Goal: Task Accomplishment & Management: Use online tool/utility

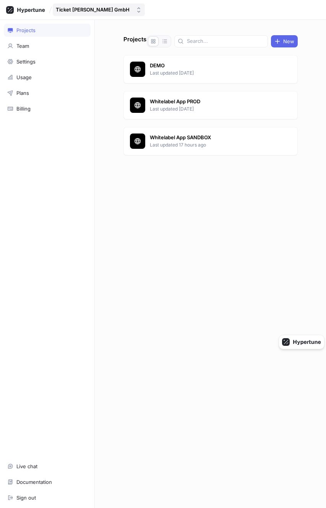
click at [82, 11] on div "Ticket [PERSON_NAME] GmbH" at bounding box center [93, 9] width 74 height 6
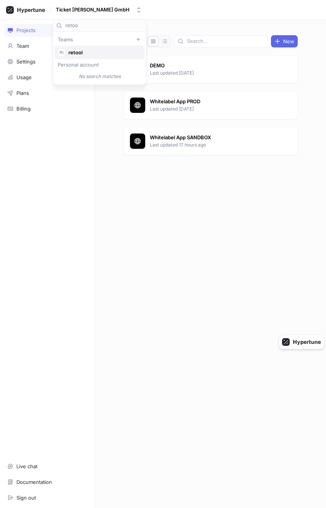
type input "retoo"
click at [89, 48] on div "retool" at bounding box center [100, 52] width 90 height 14
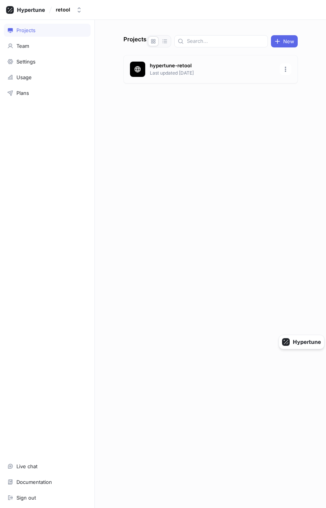
click at [215, 73] on p "Last updated [DATE]" at bounding box center [212, 73] width 125 height 7
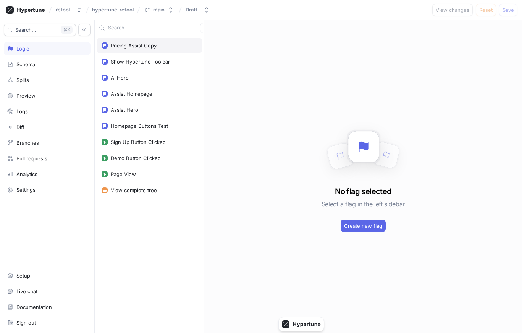
click at [149, 45] on div "Pricing Assist Copy" at bounding box center [134, 45] width 46 height 6
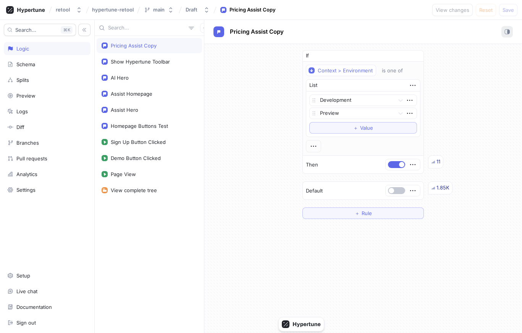
click at [326, 32] on icon "button" at bounding box center [507, 31] width 5 height 5
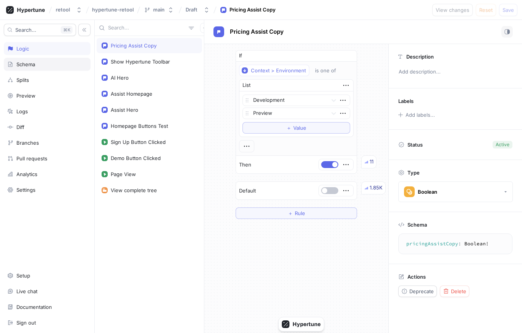
click at [21, 67] on div "Schema" at bounding box center [47, 64] width 87 height 13
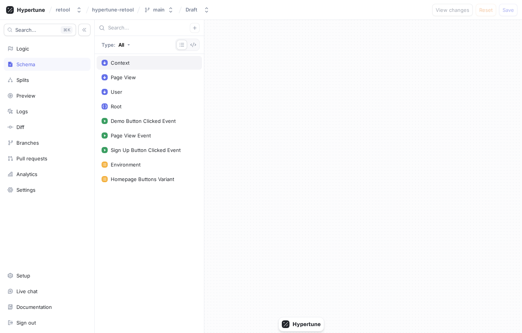
click at [151, 67] on div "Context" at bounding box center [149, 63] width 105 height 14
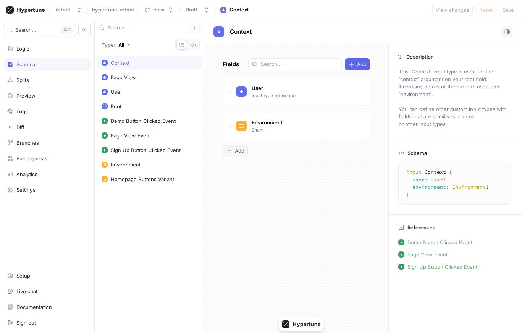
click at [234, 151] on div "Add" at bounding box center [235, 151] width 18 height 6
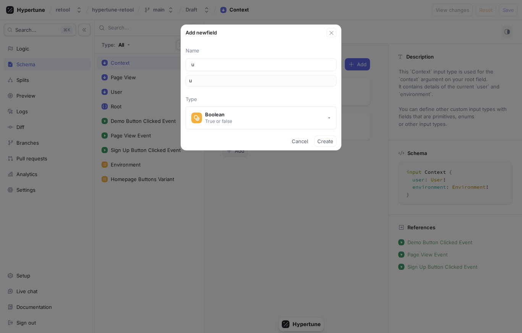
type input "ur"
type input "url"
click at [229, 119] on div "True or false" at bounding box center [218, 121] width 27 height 6
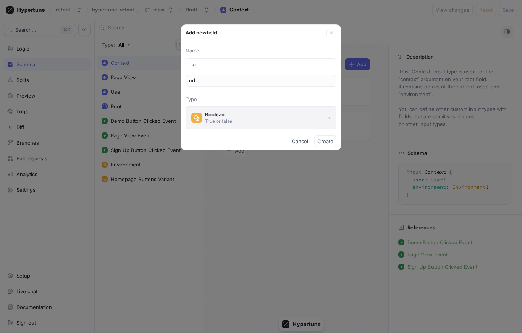
type input "url"
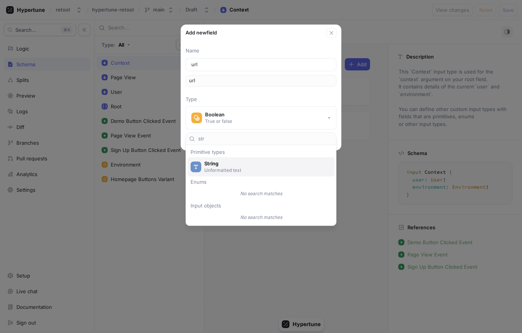
type input "str"
click at [242, 163] on span "String" at bounding box center [265, 163] width 123 height 6
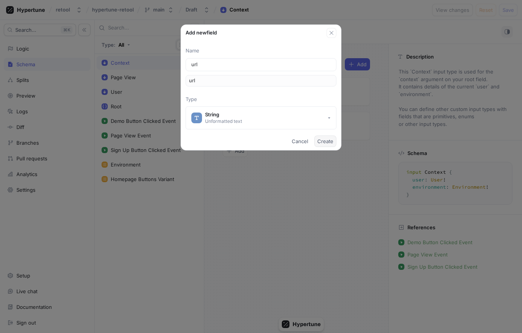
click at [326, 141] on span "Create" at bounding box center [326, 141] width 16 height 5
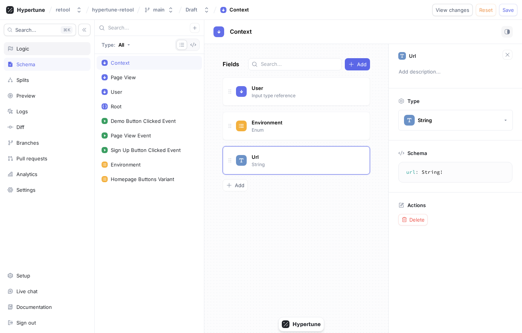
click at [31, 50] on div "Logic" at bounding box center [47, 48] width 80 height 6
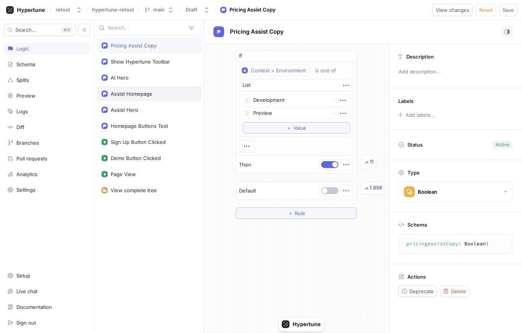
click at [147, 91] on div "Assist Homepage" at bounding box center [132, 94] width 42 height 6
type textarea "assistHomepage: Boolean!"
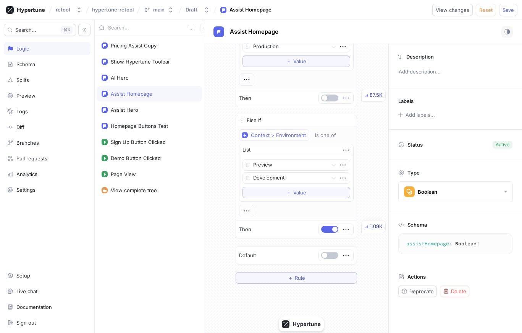
scroll to position [110, 0]
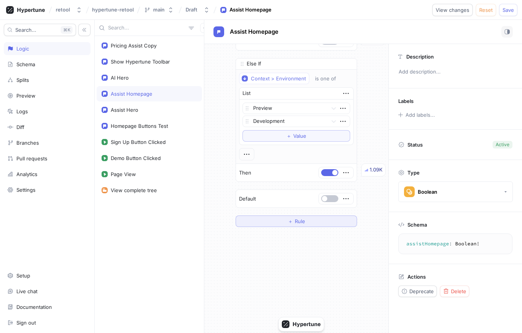
click at [325, 222] on button "＋ Rule" at bounding box center [297, 220] width 122 height 11
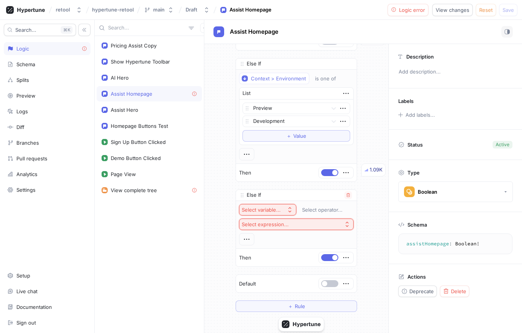
click at [276, 207] on div "Select variable..." at bounding box center [261, 209] width 39 height 6
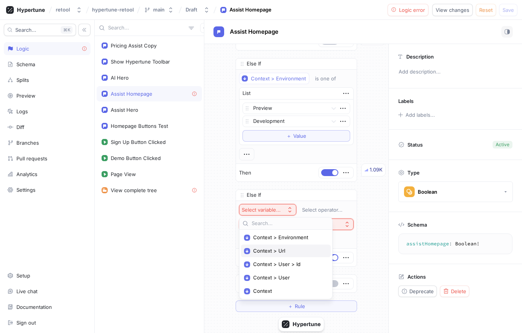
click at [286, 248] on span "Context > Url" at bounding box center [288, 250] width 71 height 6
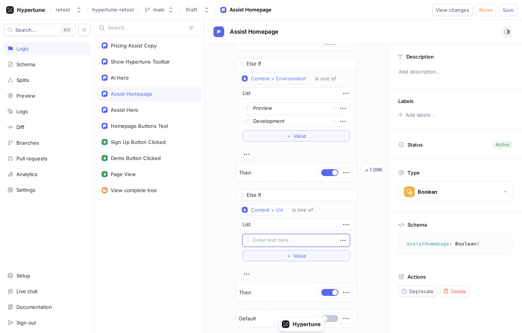
scroll to position [154, 0]
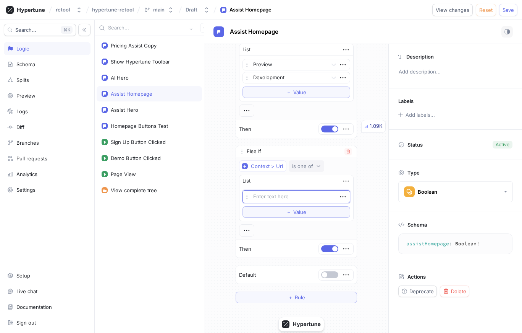
click at [303, 165] on div "is one of" at bounding box center [302, 166] width 21 height 6
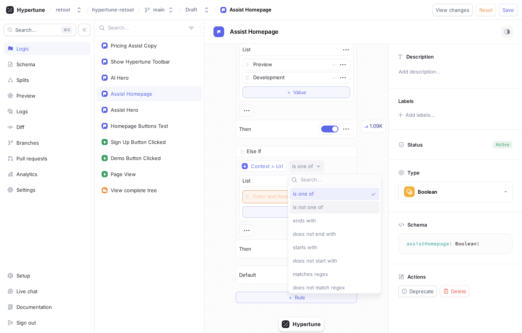
type textarea "x"
type input "con"
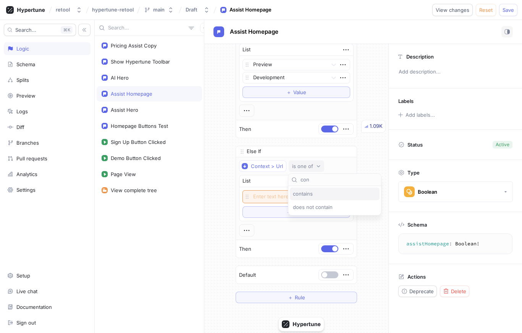
type textarea "x"
type input "con"
click at [306, 193] on span "contains" at bounding box center [303, 193] width 20 height 6
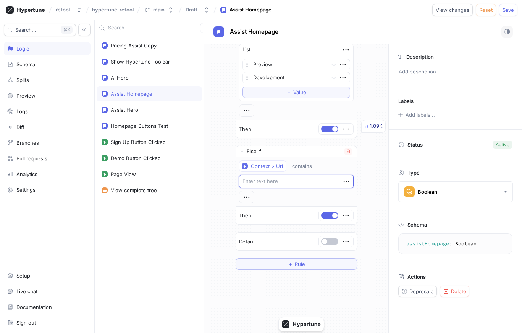
type textarea "x"
type textarea "sh"
type textarea "x"
type textarea "sho"
type textarea "x"
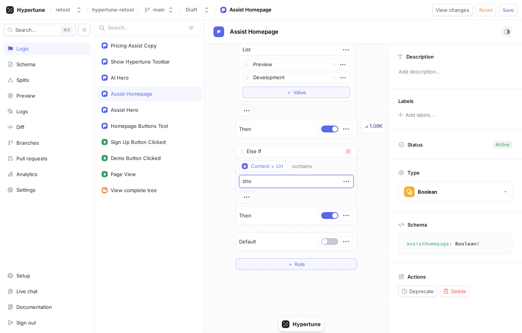
type textarea "show"
type textarea "x"
type textarea "show_"
type textarea "x"
type textarea "show_a"
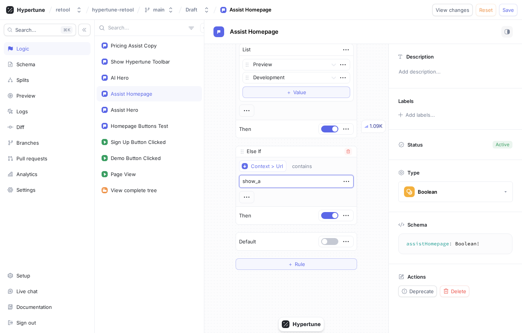
type textarea "x"
type textarea "show_as"
type textarea "x"
type textarea "show_ass"
type textarea "x"
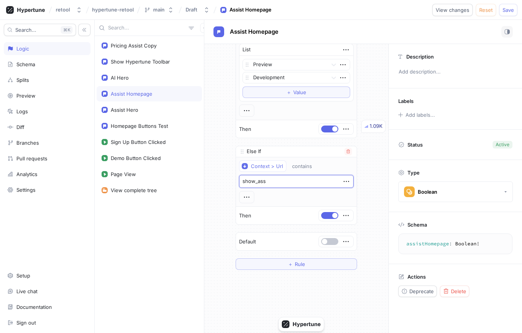
type textarea "show_assi"
type textarea "x"
type textarea "show_assis"
type textarea "x"
type textarea "show_assist"
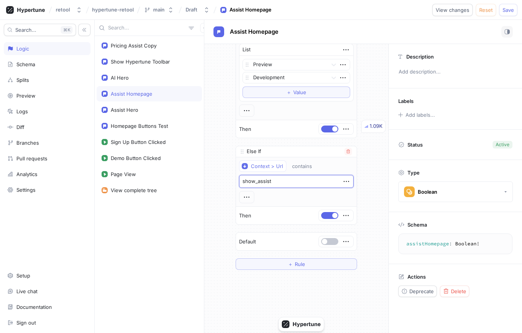
type textarea "x"
type textarea "show_assist="
type textarea "x"
type textarea "show_assist=t"
type textarea "x"
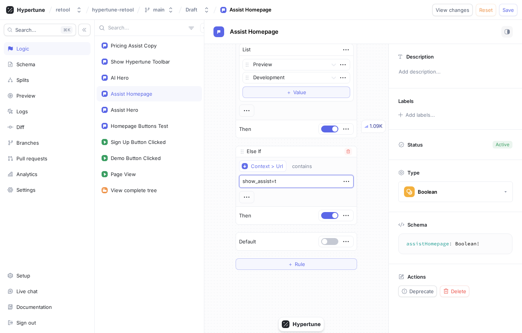
type textarea "show_assist=tr"
type textarea "x"
type textarea "show_assist=tru"
type textarea "x"
type textarea "show_assist=true"
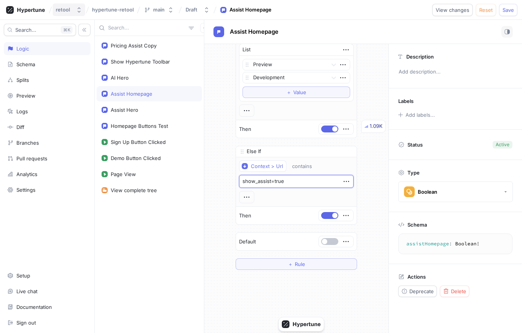
type textarea "x"
type textarea "show_assist=true"
click at [36, 64] on div "Schema" at bounding box center [47, 64] width 80 height 6
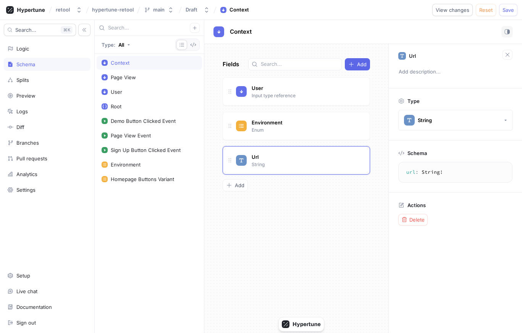
click at [278, 243] on div "Fields Add User Input type reference Go to type Environment Enum Go to type Url…" at bounding box center [296, 188] width 184 height 289
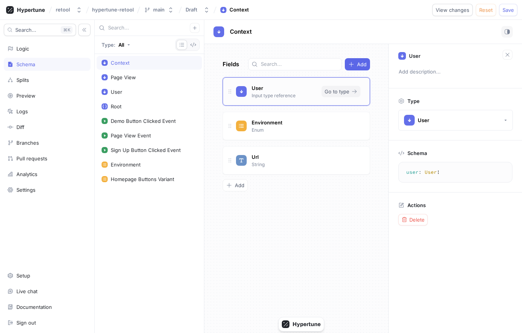
click at [326, 93] on span "Go to type" at bounding box center [337, 91] width 25 height 5
type textarea "x"
type textarea "environment: Environment!"
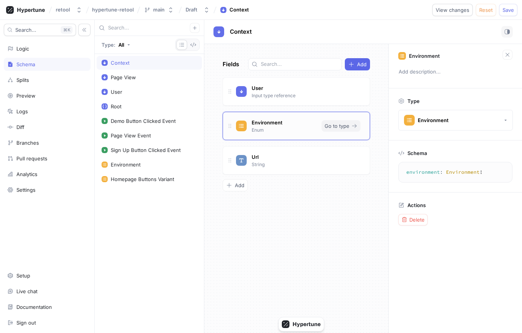
click at [326, 127] on span "Go to type" at bounding box center [337, 125] width 25 height 5
click at [193, 48] on button "button" at bounding box center [193, 45] width 11 height 10
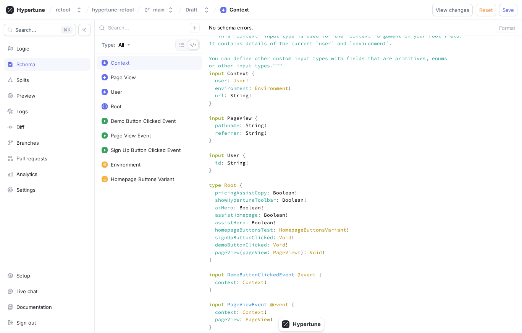
scroll to position [129, 0]
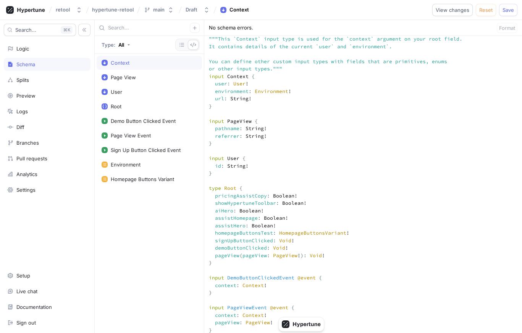
drag, startPoint x: 209, startPoint y: 122, endPoint x: 246, endPoint y: 157, distance: 50.6
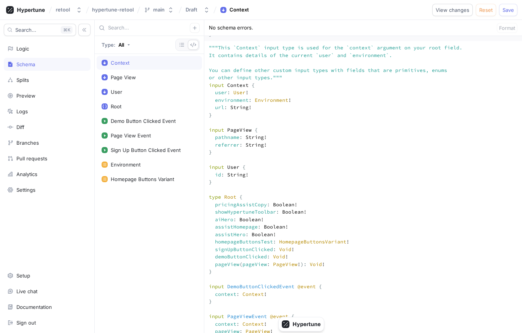
scroll to position [120, 0]
click at [181, 45] on icon "button" at bounding box center [182, 45] width 6 height 6
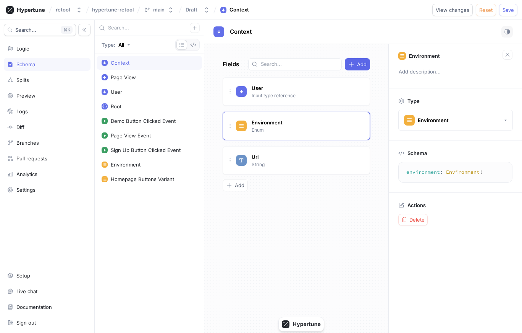
click at [283, 205] on div "Fields Add User Input type reference Go to type Environment Enum Go to type Url…" at bounding box center [296, 188] width 184 height 289
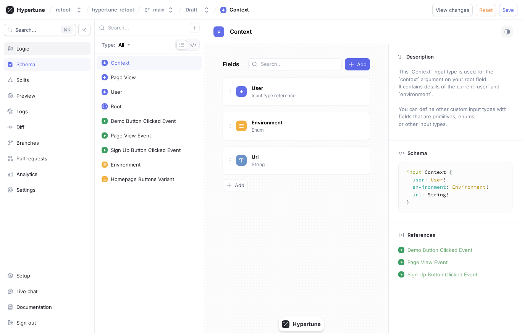
click at [42, 55] on div "Logic" at bounding box center [47, 48] width 87 height 13
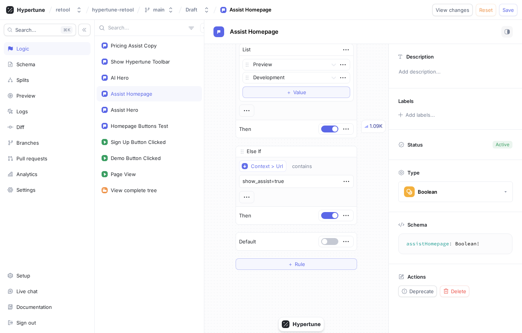
click at [222, 132] on div "If Context > Environment is one of List Production To pick up a draggable item,…" at bounding box center [296, 82] width 184 height 385
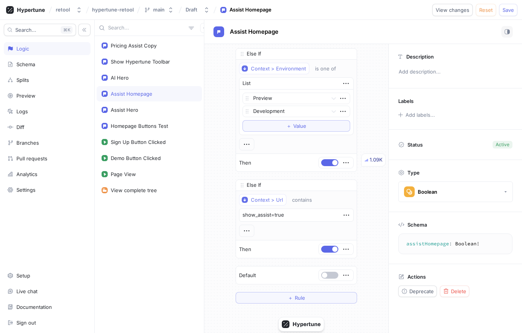
scroll to position [169, 0]
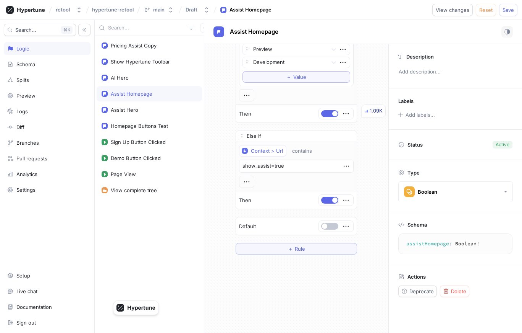
click at [244, 300] on div "If Context > Environment is one of List Production To pick up a draggable item,…" at bounding box center [296, 188] width 184 height 289
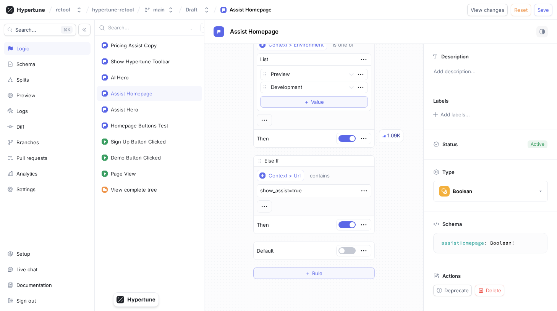
scroll to position [143, 0]
click at [276, 193] on textarea "show_assist=true" at bounding box center [314, 192] width 115 height 13
click at [215, 199] on div "If Context > Environment is one of List Production To pick up a draggable item,…" at bounding box center [313, 93] width 219 height 385
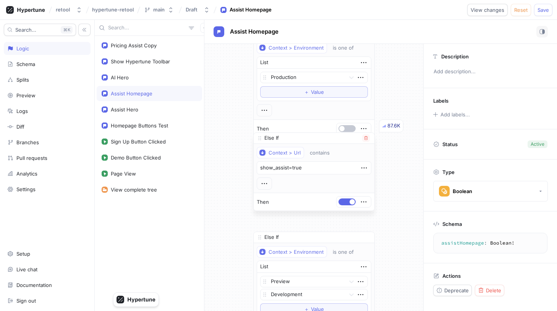
scroll to position [0, 0]
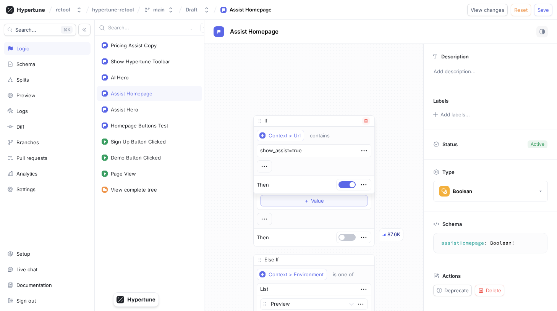
drag, startPoint x: 260, startPoint y: 157, endPoint x: 260, endPoint y: 121, distance: 35.9
click at [260, 121] on icon at bounding box center [260, 121] width 6 height 6
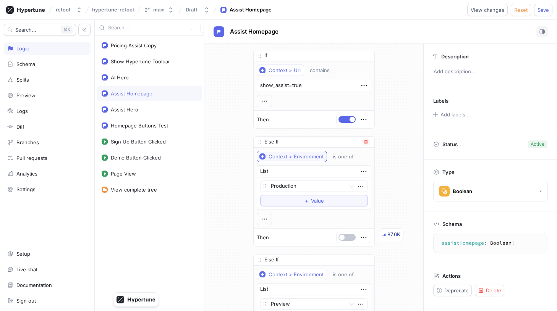
scroll to position [211, 0]
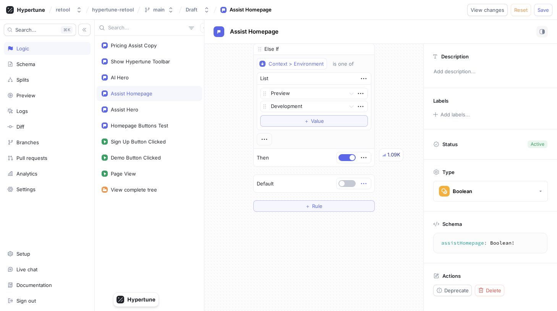
click at [326, 182] on icon "button" at bounding box center [364, 184] width 8 height 8
click at [326, 198] on img at bounding box center [366, 197] width 5 height 5
click at [326, 184] on div "Select expression..." at bounding box center [332, 184] width 47 height 6
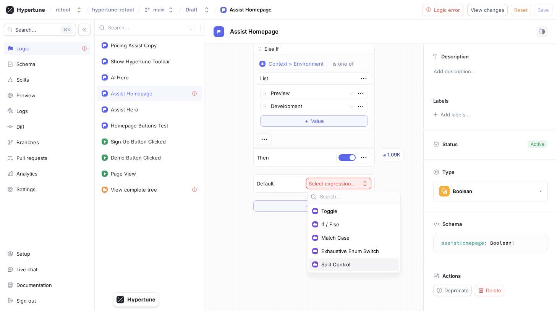
click at [326, 267] on span "Split Control" at bounding box center [356, 265] width 71 height 6
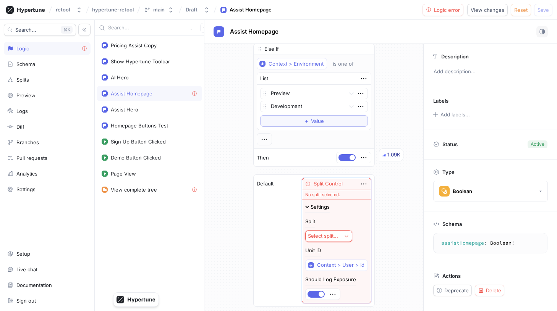
click at [326, 231] on button "Select split..." at bounding box center [328, 236] width 47 height 11
click at [326, 261] on span "Assist Hero" at bounding box center [356, 264] width 71 height 6
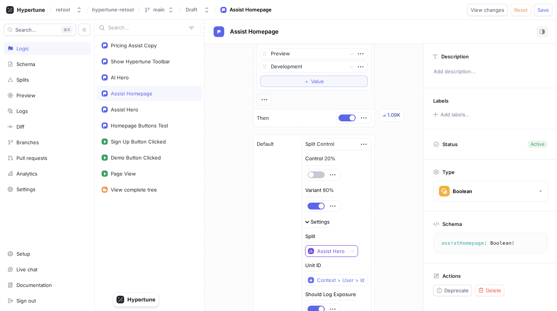
scroll to position [273, 0]
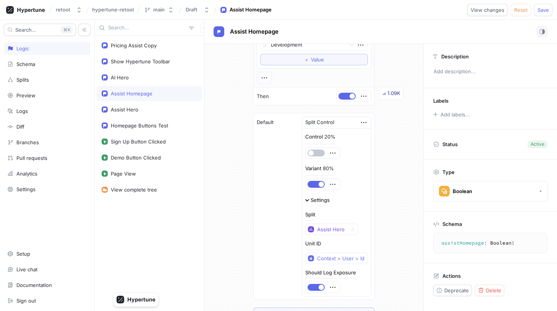
click at [320, 200] on div "Settings" at bounding box center [320, 200] width 19 height 5
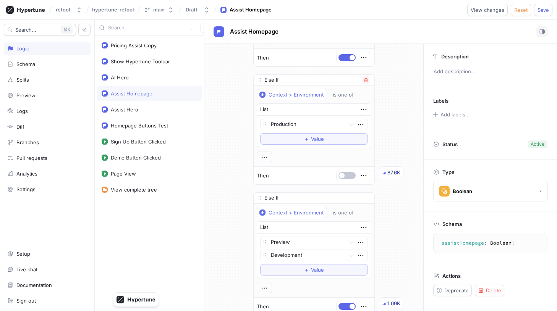
scroll to position [0, 0]
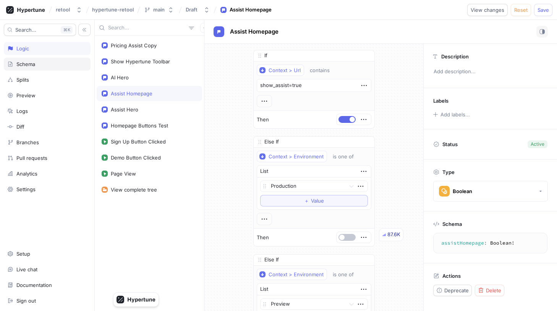
click at [29, 64] on div "Schema" at bounding box center [25, 64] width 19 height 6
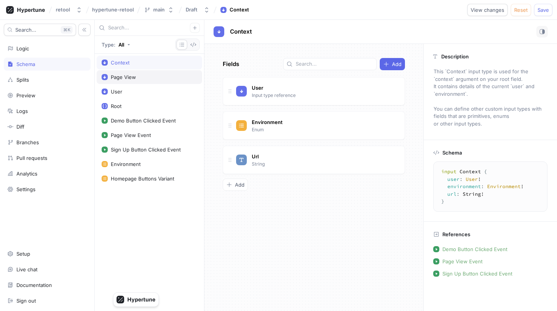
click at [146, 73] on div "Page View" at bounding box center [149, 77] width 105 height 14
type textarea "x"
type textarea "input PageView { pathname: String! referrer: String! }"
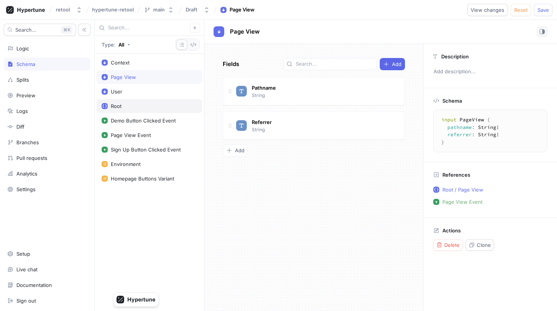
click at [149, 105] on div "Root" at bounding box center [150, 106] width 96 height 6
type textarea "x"
type textarea "type Root { pricingAssistCopy: Boolean! showHypertuneToolbar: Boolean! aiHero: …"
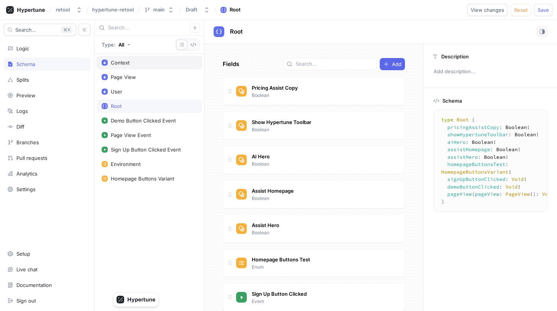
click at [158, 68] on div "Context" at bounding box center [149, 63] width 105 height 14
type textarea "x"
type textarea "input Context { user: User! environment: Environment! url: String! }"
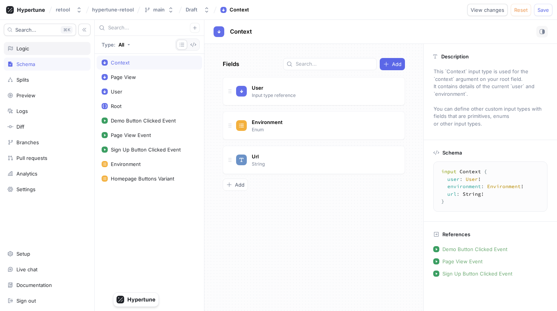
click at [63, 44] on div "Logic" at bounding box center [47, 48] width 87 height 13
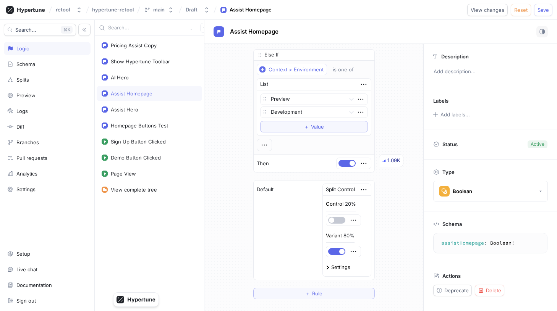
scroll to position [219, 0]
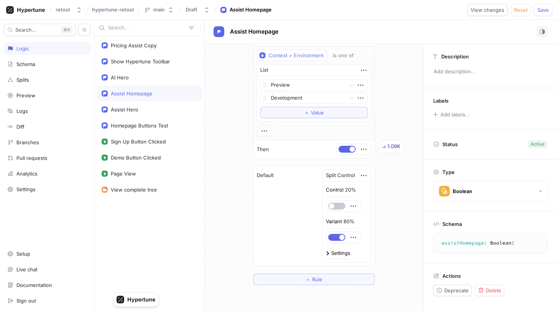
click at [280, 220] on div "Default Split Control Control 20% Variant 80% Settings" at bounding box center [314, 216] width 121 height 99
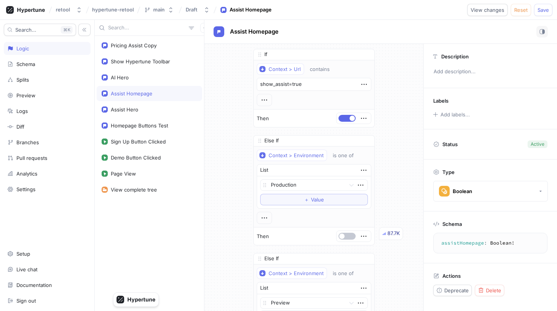
scroll to position [0, 0]
click at [278, 128] on div "If Context > Url contains show_assist=true Then Else If Context > Environment i…" at bounding box center [314, 277] width 122 height 455
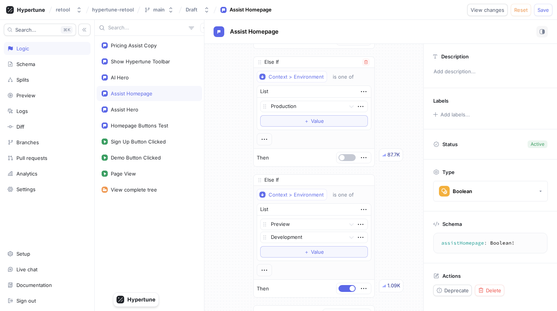
scroll to position [87, 0]
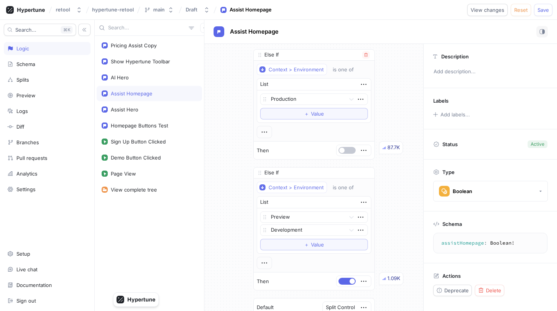
click at [326, 148] on div "87.7K" at bounding box center [391, 147] width 24 height 13
drag, startPoint x: 389, startPoint y: 148, endPoint x: 394, endPoint y: 148, distance: 5.7
click at [326, 148] on div "87.7K" at bounding box center [394, 148] width 13 height 8
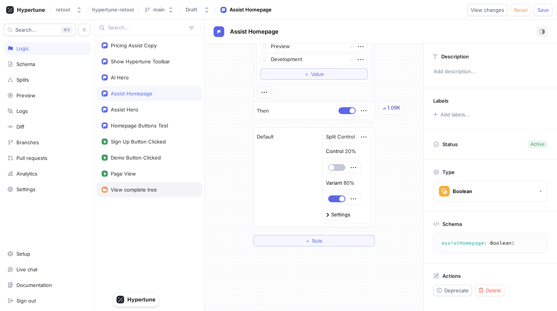
scroll to position [0, 0]
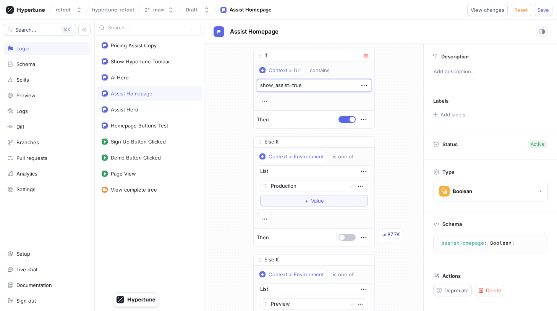
click at [310, 83] on textarea "show_assist=true" at bounding box center [314, 85] width 115 height 13
click at [45, 60] on div "Schema" at bounding box center [47, 64] width 87 height 13
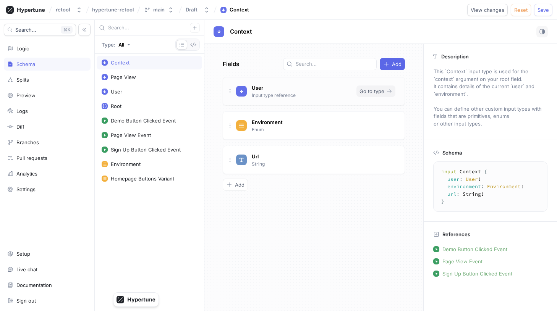
click at [326, 92] on icon "button" at bounding box center [389, 91] width 6 height 6
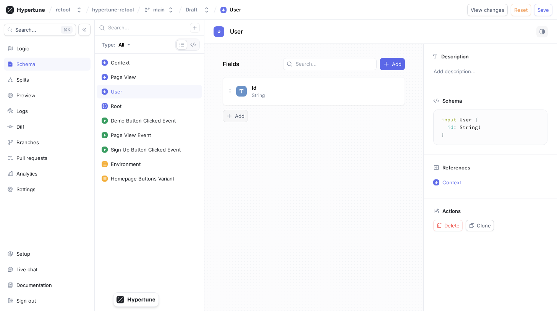
type textarea "x"
click at [238, 120] on button "Add" at bounding box center [235, 116] width 25 height 12
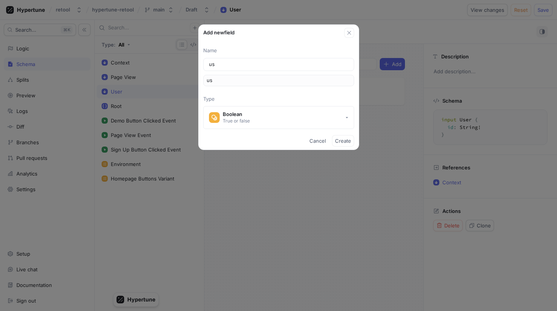
type input "use"
type input "user"
type input "userA"
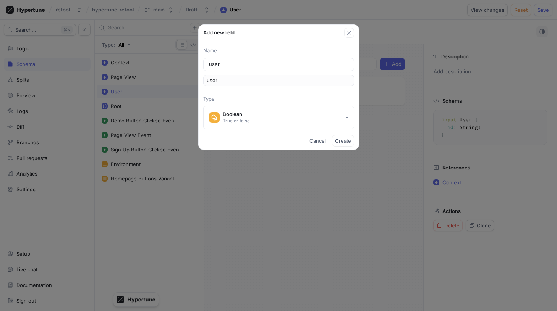
type input "userA"
type input "userAg"
type input "userAge"
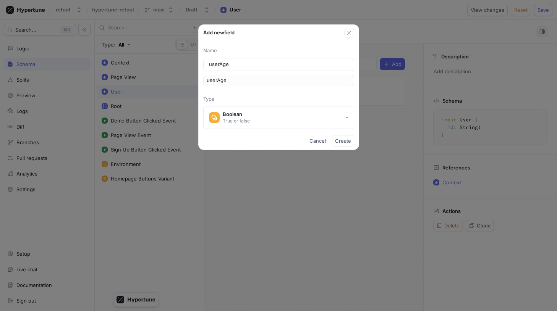
type input "userAgen"
type input "userAgent"
click at [258, 123] on button "Boolean True or false" at bounding box center [278, 117] width 151 height 23
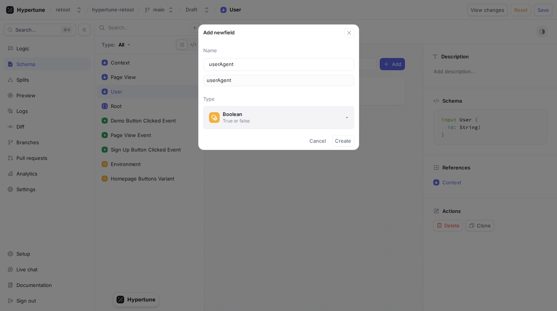
type input "userAgent"
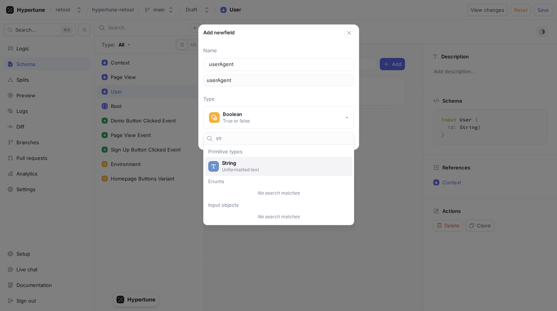
type input "str"
click at [271, 161] on span "String" at bounding box center [283, 163] width 123 height 6
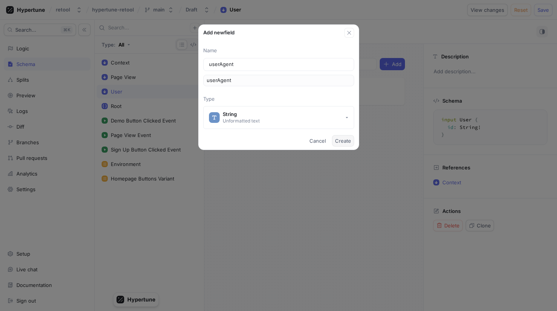
click at [326, 143] on span "Create" at bounding box center [343, 141] width 16 height 5
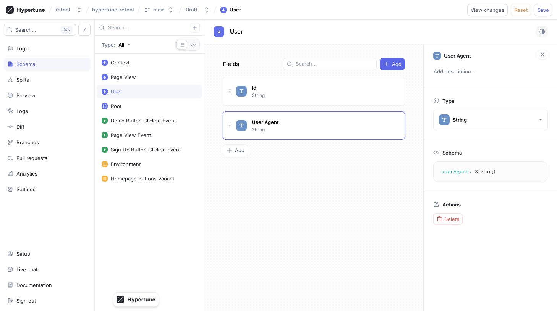
click at [326, 169] on div "Fields Add Id String User Agent String To pick up a draggable item, press the s…" at bounding box center [313, 178] width 219 height 268
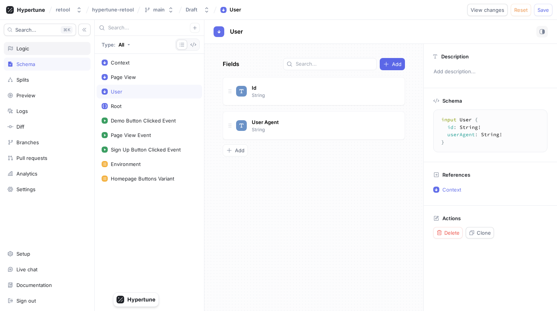
click at [49, 45] on div "Logic" at bounding box center [47, 48] width 80 height 6
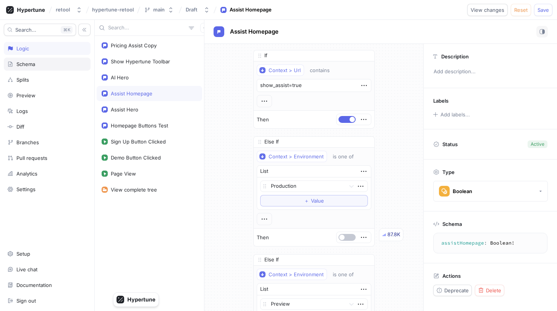
click at [75, 68] on div "Schema" at bounding box center [47, 64] width 87 height 13
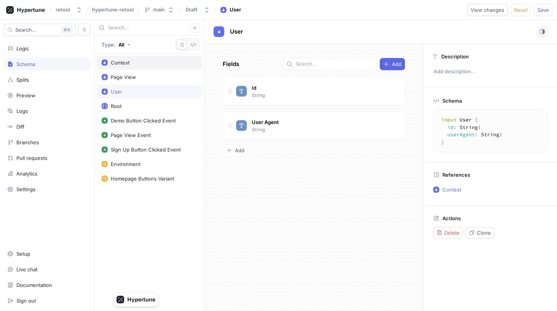
click at [188, 58] on div "Context" at bounding box center [149, 63] width 105 height 14
type textarea "x"
type textarea "input Context { user: User! environment: Environment! url: String! }"
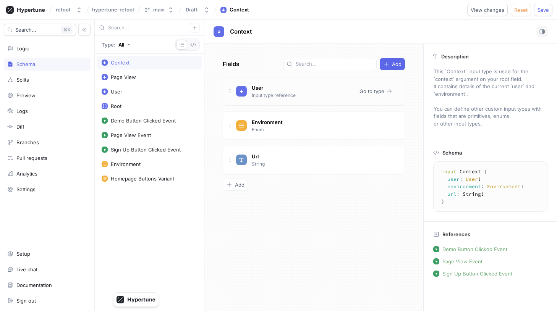
click at [293, 91] on div "User Input type reference" at bounding box center [273, 91] width 47 height 16
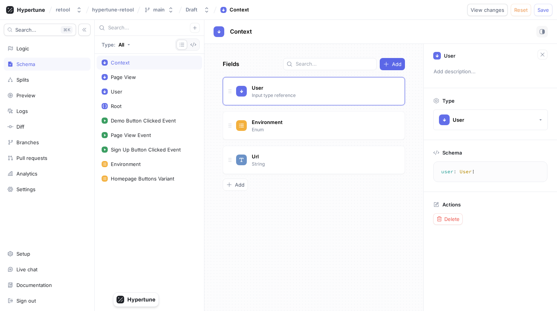
click at [252, 70] on div "Fields Add User Input type reference Go to type Environment Enum Go to type Url…" at bounding box center [313, 178] width 219 height 268
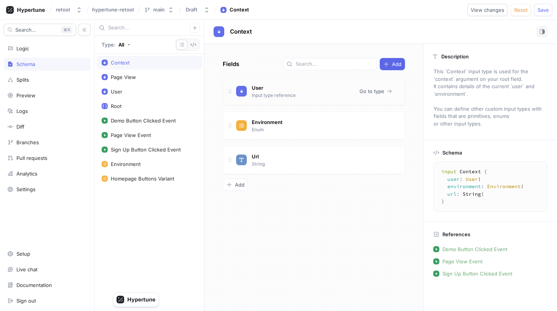
click at [296, 97] on div "User Input type reference" at bounding box center [273, 91] width 47 height 16
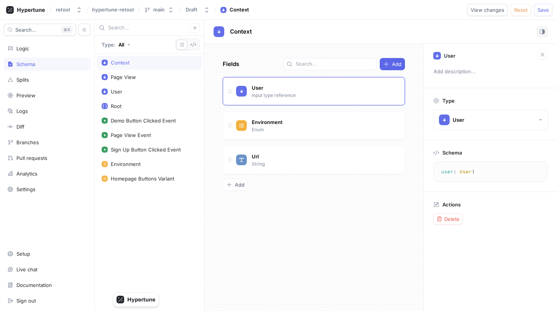
click at [257, 63] on div "Fields Add" at bounding box center [314, 64] width 182 height 12
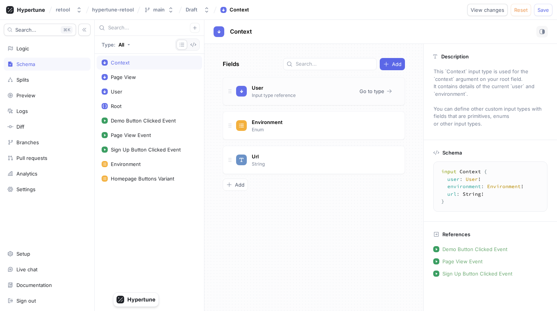
click at [319, 91] on div "User Input type reference" at bounding box center [294, 91] width 117 height 15
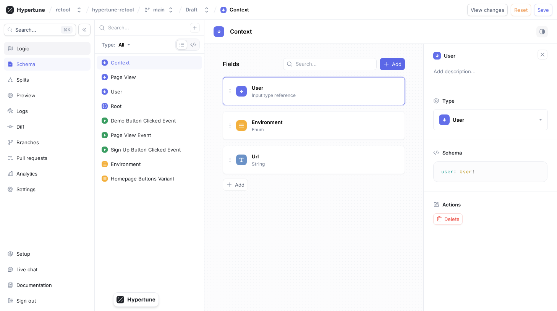
click at [28, 43] on div "Logic" at bounding box center [47, 48] width 87 height 13
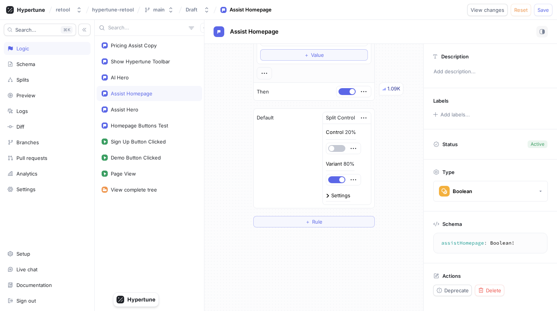
scroll to position [280, 0]
click at [310, 219] on span "＋" at bounding box center [307, 219] width 5 height 5
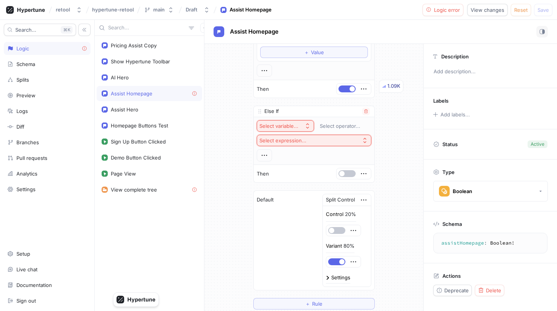
click at [287, 128] on div "Select variable..." at bounding box center [279, 126] width 39 height 6
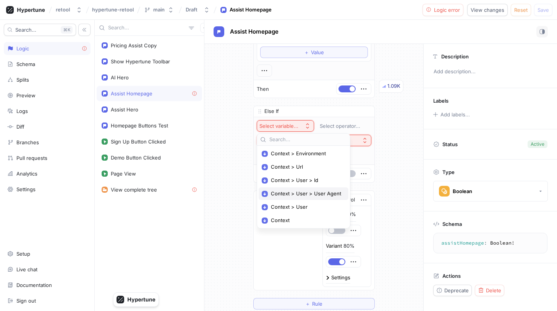
click at [315, 193] on span "Context > User > User Agent" at bounding box center [306, 194] width 71 height 6
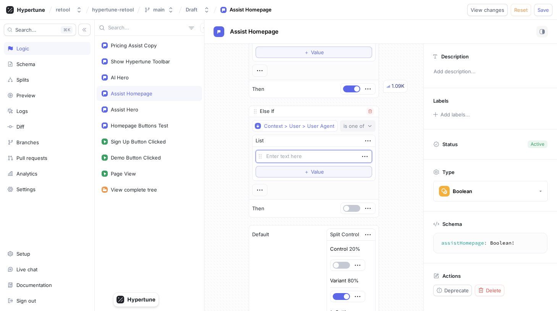
click at [326, 120] on button "is one of" at bounding box center [358, 125] width 36 height 11
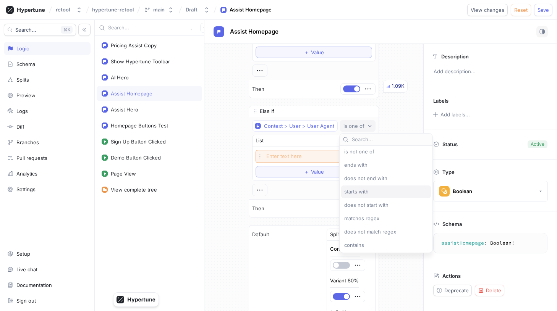
scroll to position [29, 0]
click at [326, 206] on span "matches regex" at bounding box center [361, 205] width 35 height 6
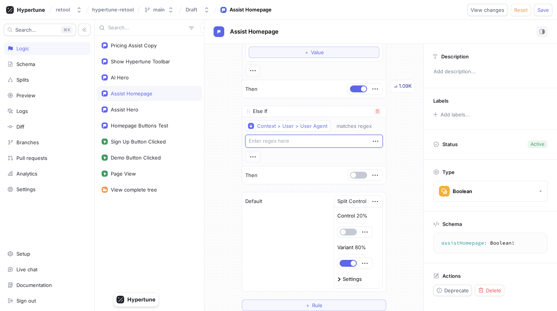
paste textarea "(?i)(bot|crawler|crawl|spider|slurp|fetch|search|monitor|scraper|python|perl|ph…"
type textarea "x"
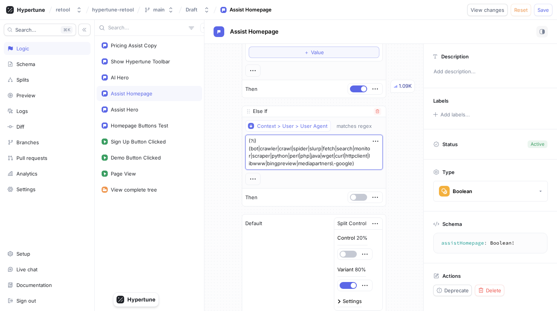
type textarea "(?i)(bot|crawler|crawl|spider|slurp|fetch|search|monitor|scraper|python|perl|ph…"
click at [326, 201] on div "Then" at bounding box center [314, 198] width 144 height 18
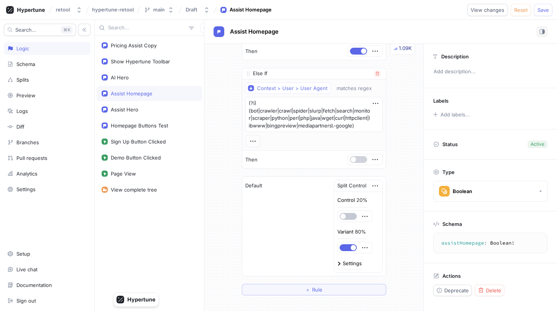
scroll to position [321, 0]
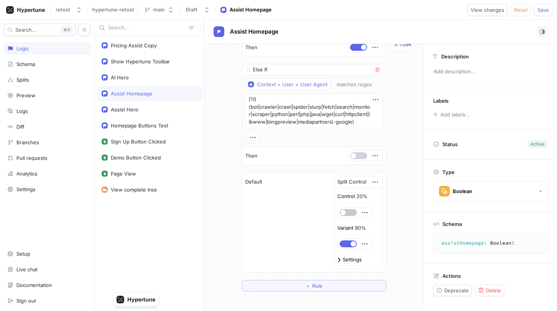
click at [326, 156] on button "button" at bounding box center [358, 155] width 17 height 7
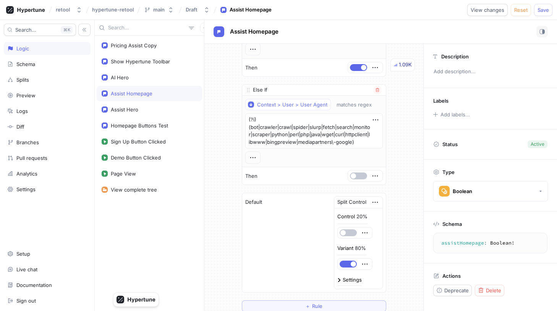
scroll to position [299, 0]
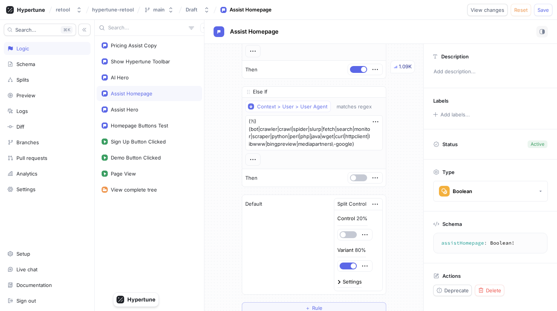
click at [326, 176] on div "If Context > Url contains show_assist=true Then Else If Context > Environment i…" at bounding box center [313, 33] width 219 height 576
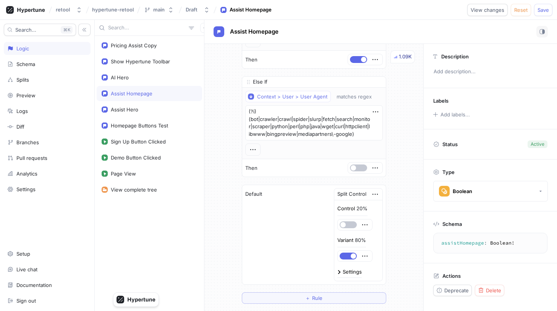
scroll to position [313, 0]
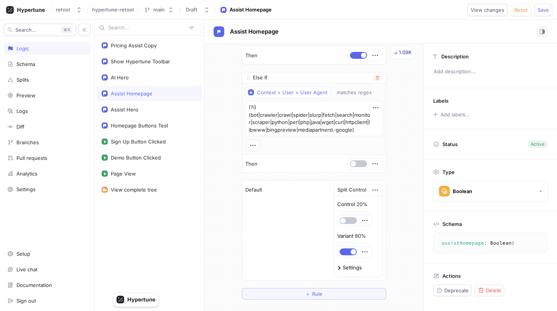
click at [305, 163] on div "Then" at bounding box center [314, 164] width 144 height 18
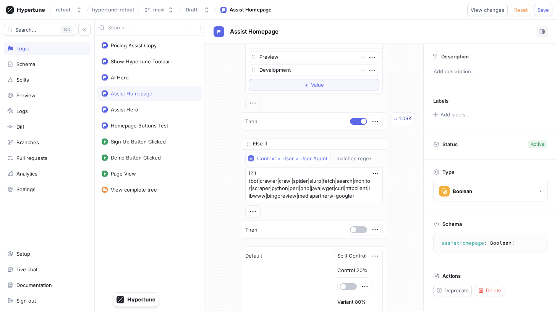
scroll to position [301, 0]
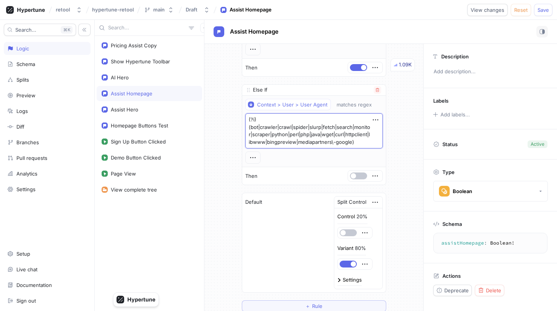
click at [326, 127] on textarea "(?i)(bot|crawler|crawl|spider|slurp|fetch|search|monitor|scraper|python|perl|ph…" at bounding box center [314, 131] width 138 height 35
click at [302, 120] on textarea "(?i)(bot|crawler|crawl|spider|slurp|fetch|search|monitor|scraper|python|perl|ph…" at bounding box center [314, 131] width 138 height 35
click at [326, 143] on textarea "(?i)(bot|crawler|crawl|spider|slurp|fetch|search|monitor|scraper|python|perl|ph…" at bounding box center [314, 131] width 138 height 35
click at [279, 118] on textarea "(?i)(bot|crawler|crawl|spider|slurp|fetch|search|monitor|scraper|python|perl|ph…" at bounding box center [314, 131] width 138 height 35
drag, startPoint x: 279, startPoint y: 118, endPoint x: 248, endPoint y: 118, distance: 31.0
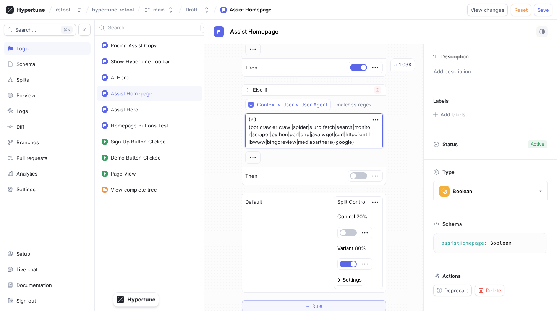
click at [248, 118] on textarea "(?i)(bot|crawler|crawl|spider|slurp|fetch|search|monitor|scraper|python|perl|ph…" at bounding box center [314, 131] width 138 height 35
click at [263, 120] on textarea "(?i)(bot|crawler|crawl|spider|slurp|fetch|search|monitor|scraper|python|perl|ph…" at bounding box center [314, 131] width 138 height 35
click at [255, 120] on textarea "(?i)(bot|crawler|crawl|spider|slurp|fetch|search|monitor|scraper|python|perl|ph…" at bounding box center [314, 131] width 138 height 35
click at [263, 122] on textarea "(?i)(bot|crawler|crawl|spider|slurp|fetch|search|monitor|scraper|python|perl|ph…" at bounding box center [314, 131] width 138 height 35
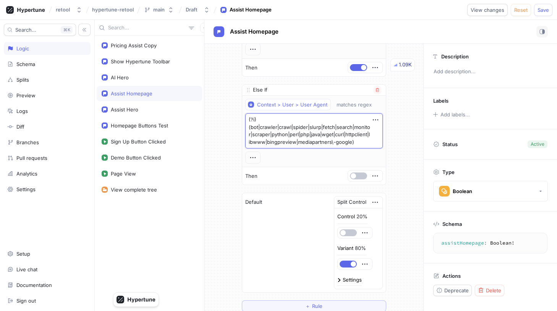
drag, startPoint x: 267, startPoint y: 122, endPoint x: 248, endPoint y: 122, distance: 18.7
click at [248, 122] on textarea "(?i)(bot|crawler|crawl|spider|slurp|fetch|search|monitor|scraper|python|perl|ph…" at bounding box center [314, 131] width 138 height 35
click at [268, 122] on textarea "(?i)(bot|crawler|crawl|spider|slurp|fetch|search|monitor|scraper|python|perl|ph…" at bounding box center [314, 131] width 138 height 35
drag, startPoint x: 267, startPoint y: 121, endPoint x: 245, endPoint y: 121, distance: 22.2
click at [245, 121] on div "Context > User > User Agent matches regex (?i)(bot|crawler|crawl|spider|slurp|f…" at bounding box center [314, 131] width 144 height 71
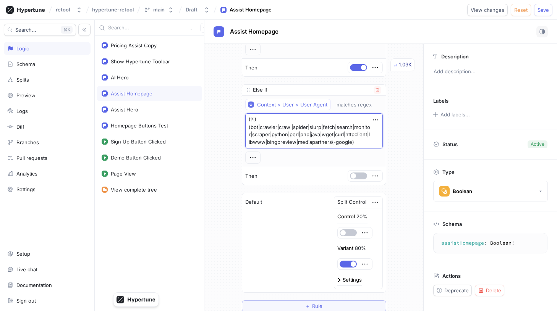
click at [277, 122] on textarea "(?i)(bot|crawler|crawl|spider|slurp|fetch|search|monitor|scraper|python|perl|ph…" at bounding box center [314, 131] width 138 height 35
click at [255, 122] on textarea "(?i)(bot|crawler|crawl|spider|slurp|fetch|search|monitor|scraper|python|perl|ph…" at bounding box center [314, 131] width 138 height 35
click at [271, 122] on textarea "(?i)(bot|crawler|crawl|spider|slurp|fetch|search|monitor|scraper|python|perl|ph…" at bounding box center [314, 131] width 138 height 35
type textarea "x"
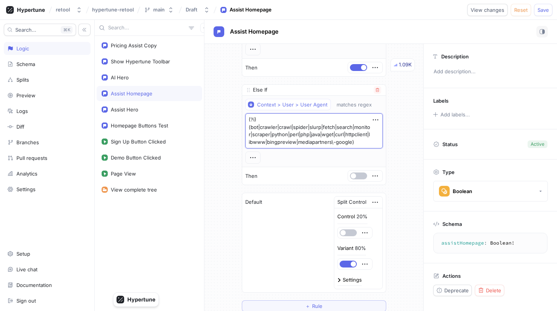
type textarea "(?i(bot|crawler|crawl|spider|slurp|fetch|search|monitor|scraper|python|perl|php…"
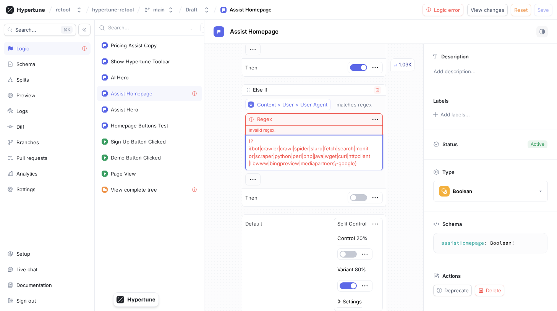
type textarea "x"
type textarea "(?i)(bot|crawler|crawl|spider|slurp|fetch|search|monitor|scraper|python|perl|ph…"
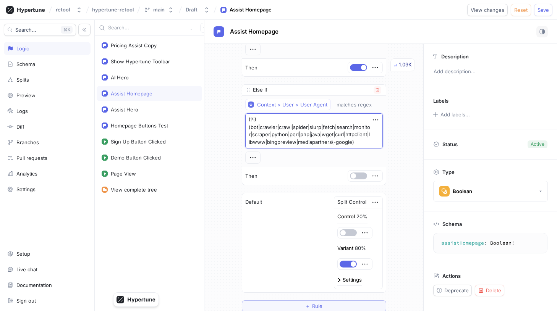
click at [274, 124] on textarea "(?i)(bot|crawler|crawl|spider|slurp|fetch|search|monitor|scraper|python|perl|ph…" at bounding box center [314, 131] width 138 height 35
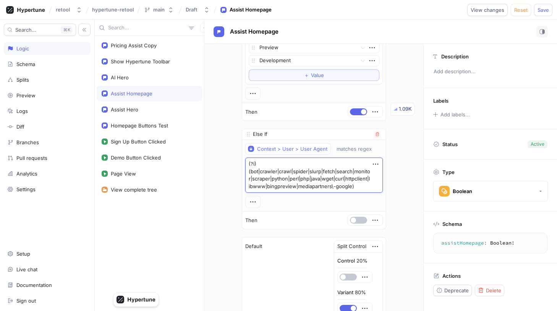
scroll to position [290, 0]
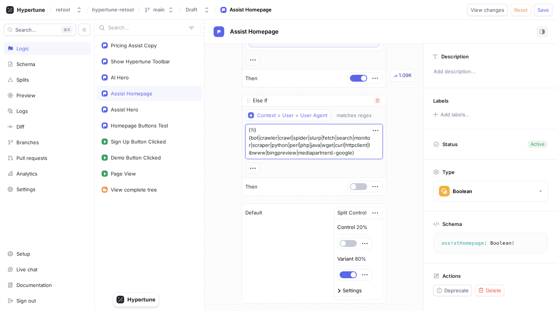
click at [263, 130] on textarea "(?i)(bot|crawler|crawl|spider|slurp|fetch|search|monitor|scraper|python|perl|ph…" at bounding box center [314, 141] width 138 height 35
click at [253, 137] on textarea "(?i)(bot|crawler|crawl|spider|slurp|fetch|search|monitor|scraper|python|perl|ph…" at bounding box center [314, 141] width 138 height 35
type textarea "x"
type textarea "(?i(bot|crawler|crawl|spider|slurp|fetch|search|monitor|scraper|python|perl|php…"
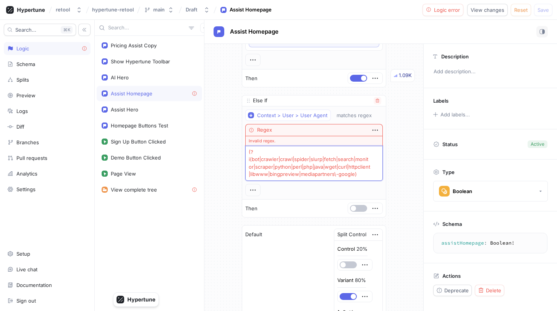
type textarea "x"
type textarea "(?i)(bot|crawler|crawl|spider|slurp|fetch|search|monitor|scraper|python|perl|ph…"
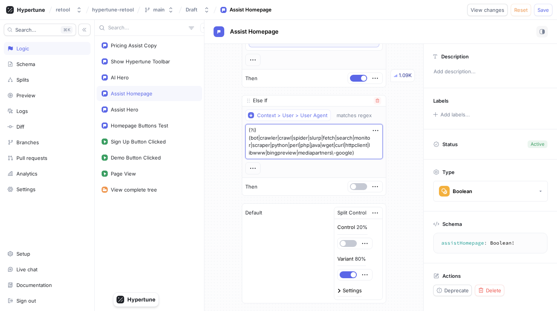
click at [298, 141] on textarea "(?i)(bot|crawler|crawl|spider|slurp|fetch|search|monitor|scraper|python|perl|ph…" at bounding box center [314, 141] width 138 height 35
click at [326, 182] on div "Then" at bounding box center [314, 187] width 144 height 18
click at [326, 185] on button "button" at bounding box center [358, 186] width 17 height 7
click at [315, 185] on div "Then" at bounding box center [314, 187] width 144 height 18
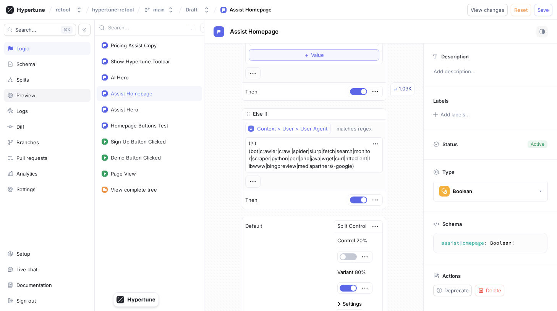
click at [34, 92] on div "Preview" at bounding box center [25, 95] width 19 height 6
type textarea "x"
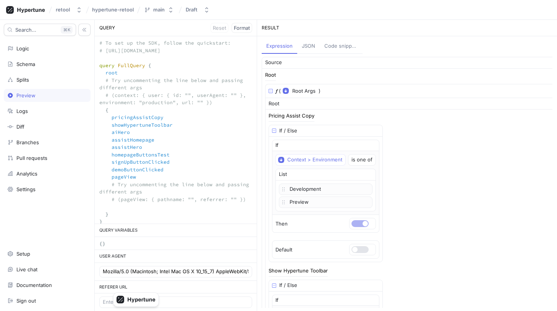
click at [130, 151] on textarea "# To set up the SDK, follow the quickstart: # [URL][DOMAIN_NAME] query FullQuer…" at bounding box center [176, 136] width 162 height 200
drag, startPoint x: 111, startPoint y: 119, endPoint x: 163, endPoint y: 129, distance: 53.0
click at [163, 129] on textarea "# To set up the SDK, follow the quickstart: # [URL][DOMAIN_NAME] query FullQuer…" at bounding box center [176, 136] width 162 height 200
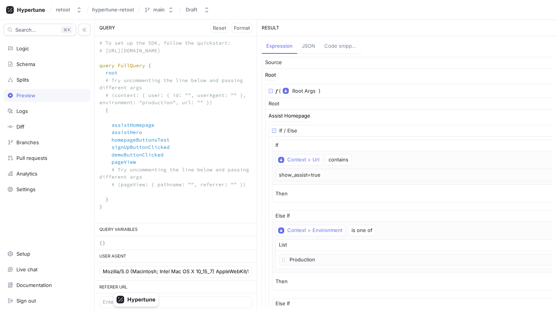
drag, startPoint x: 111, startPoint y: 133, endPoint x: 171, endPoint y: 162, distance: 66.3
click at [171, 162] on textarea "# To set up the SDK, follow the quickstart: # [URL][DOMAIN_NAME] query FullQuer…" at bounding box center [176, 128] width 162 height 185
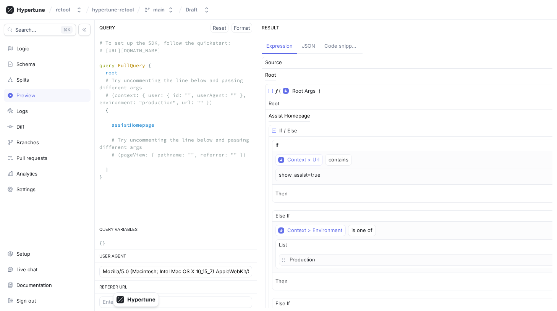
click at [111, 97] on textarea "# To set up the SDK, follow the quickstart: # [URL][DOMAIN_NAME] query FullQuer…" at bounding box center [176, 113] width 162 height 155
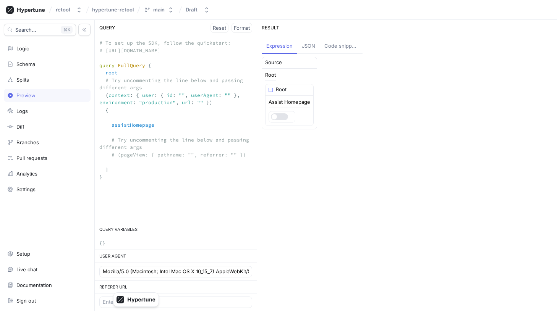
click at [224, 96] on textarea "# To set up the SDK, follow the quickstart: # [URL][DOMAIN_NAME] query FullQuer…" at bounding box center [176, 113] width 162 height 155
type textarea "# To set up the SDK, follow the quickstart: # [URL][DOMAIN_NAME] query FullQuer…"
click at [55, 52] on div "Logic" at bounding box center [47, 48] width 87 height 13
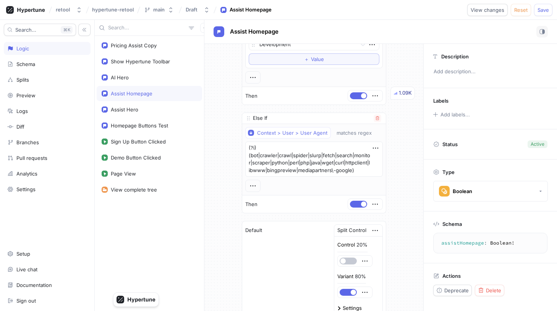
scroll to position [272, 0]
click at [48, 68] on div "Schema" at bounding box center [47, 64] width 87 height 13
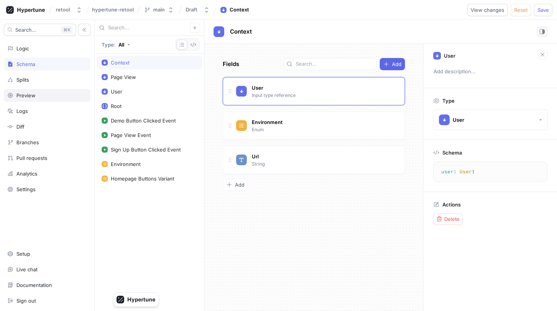
click at [43, 94] on div "Preview" at bounding box center [47, 95] width 80 height 6
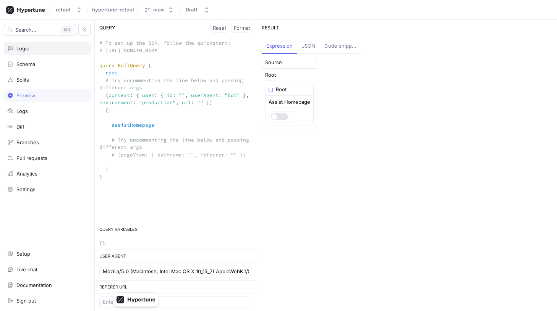
click at [39, 48] on div "Logic" at bounding box center [47, 48] width 80 height 6
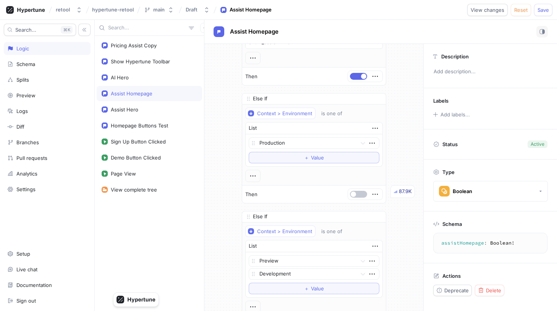
scroll to position [97, 0]
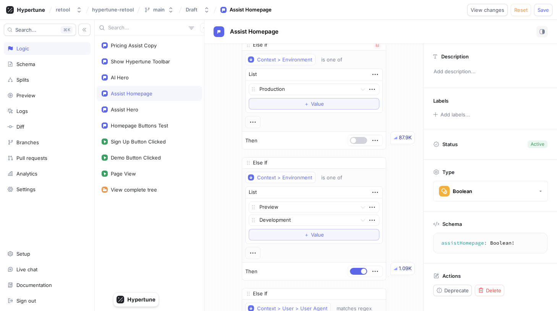
click at [326, 139] on button "button" at bounding box center [358, 140] width 17 height 7
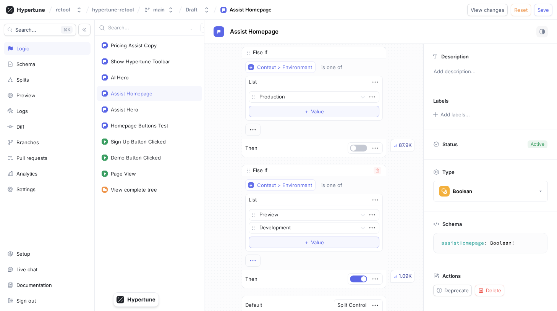
scroll to position [0, 0]
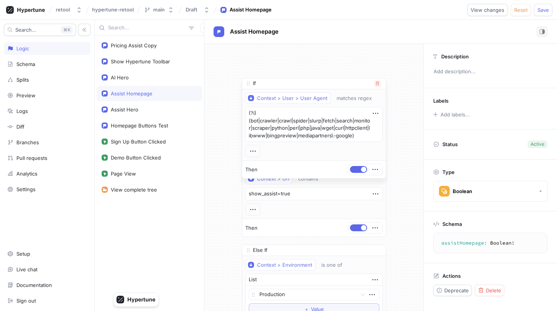
drag, startPoint x: 249, startPoint y: 121, endPoint x: 254, endPoint y: 73, distance: 48.8
click at [254, 80] on div "If" at bounding box center [250, 84] width 11 height 8
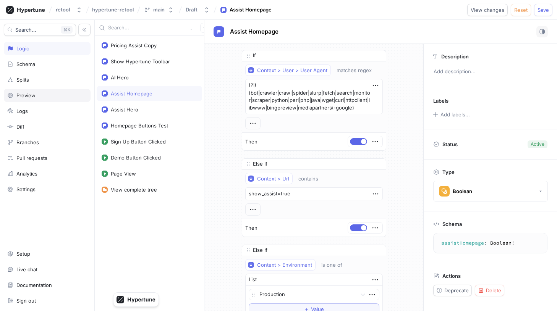
click at [49, 97] on div "Preview" at bounding box center [47, 95] width 80 height 6
type textarea "x"
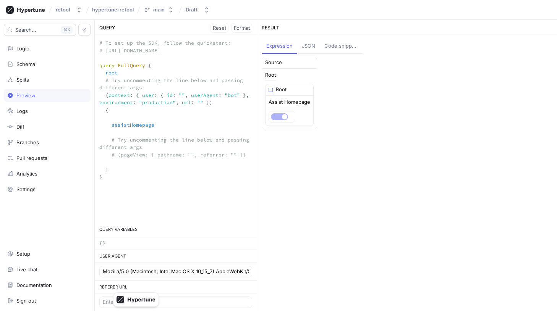
click at [234, 96] on textarea "# To set up the SDK, follow the quickstart: # [URL][DOMAIN_NAME] query FullQuer…" at bounding box center [176, 113] width 162 height 155
type textarea "# To set up the SDK, follow the quickstart: # [URL][DOMAIN_NAME] query FullQuer…"
click at [59, 48] on div "Logic" at bounding box center [47, 48] width 80 height 6
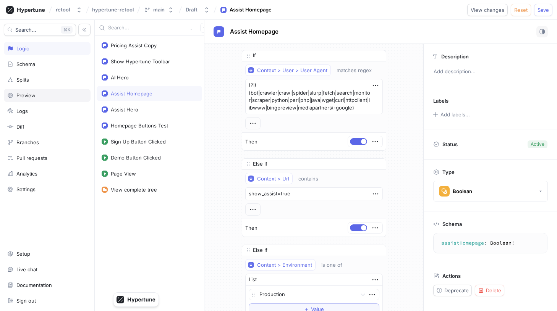
click at [63, 96] on div "Preview" at bounding box center [47, 95] width 80 height 6
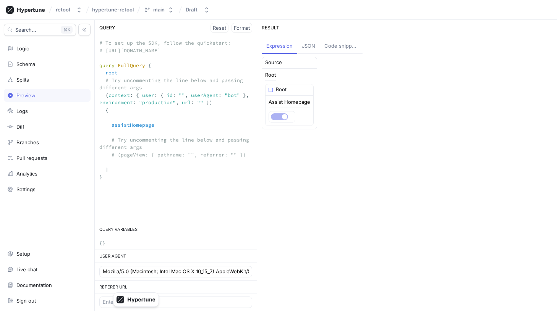
click at [182, 97] on textarea "# To set up the SDK, follow the quickstart: # [URL][DOMAIN_NAME] query FullQuer…" at bounding box center [176, 113] width 162 height 155
click at [178, 96] on textarea "# To set up the SDK, follow the quickstart: # [URL][DOMAIN_NAME] query FullQuer…" at bounding box center [176, 113] width 162 height 155
click at [57, 53] on div "Logic" at bounding box center [47, 48] width 87 height 13
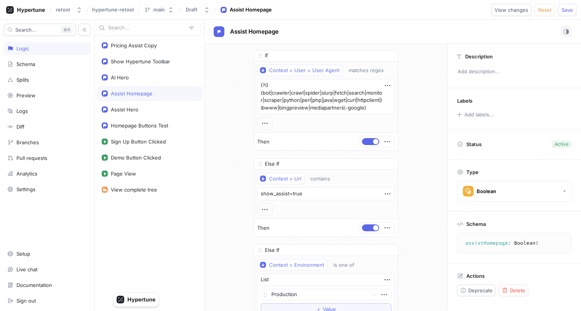
type textarea "x"
click at [165, 57] on div "Show Hypertune Toolbar" at bounding box center [149, 61] width 105 height 15
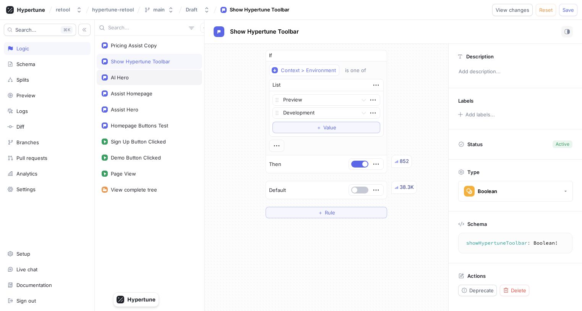
click at [163, 71] on div "AI Hero" at bounding box center [149, 77] width 105 height 15
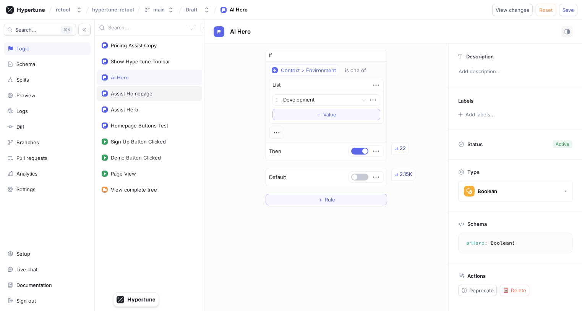
click at [162, 89] on div "Assist Homepage" at bounding box center [149, 93] width 105 height 15
type textarea "assistHomepage: Boolean!"
type textarea "x"
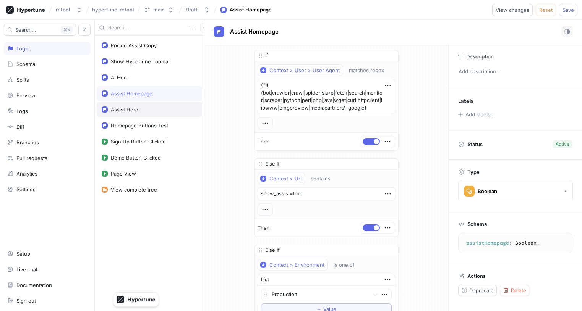
click at [161, 111] on div "Assist Hero" at bounding box center [150, 110] width 96 height 6
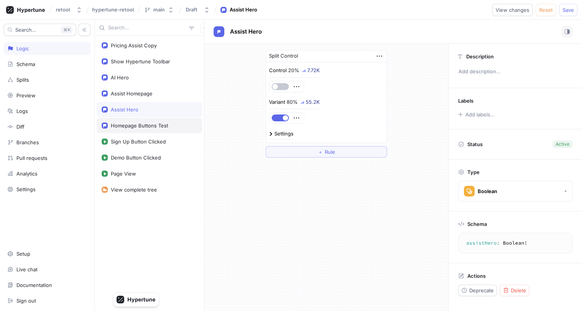
click at [158, 133] on div "Homepage Buttons Test" at bounding box center [149, 125] width 105 height 15
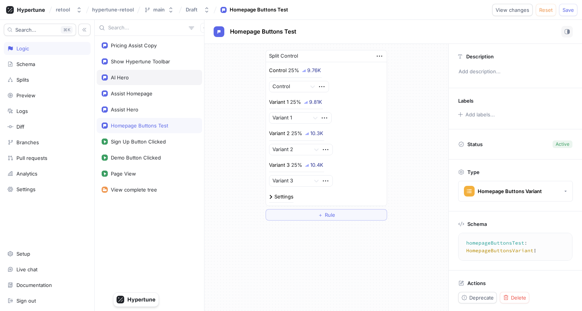
click at [143, 75] on div "AI Hero" at bounding box center [150, 78] width 96 height 6
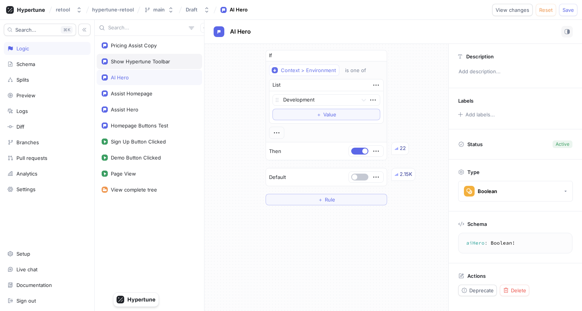
click at [143, 64] on div "Show Hypertune Toolbar" at bounding box center [140, 61] width 59 height 6
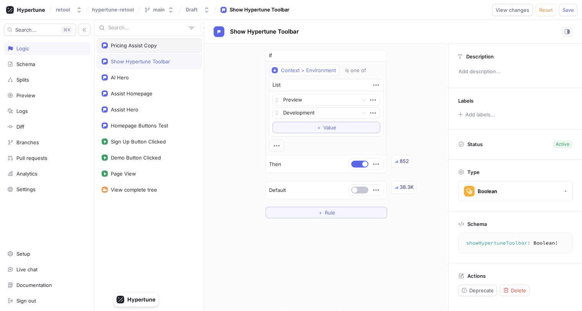
click at [143, 48] on div "Pricing Assist Copy" at bounding box center [134, 45] width 46 height 6
click at [144, 63] on div "Show Hypertune Toolbar" at bounding box center [140, 61] width 59 height 6
click at [144, 79] on div "AI Hero" at bounding box center [150, 78] width 96 height 6
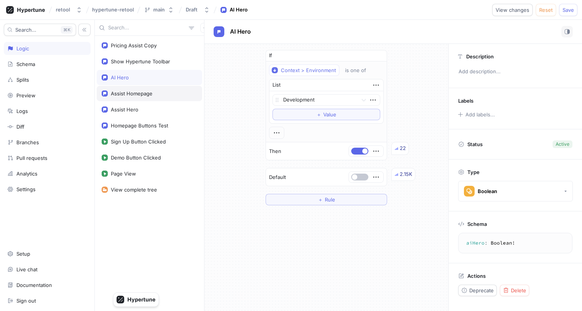
click at [144, 99] on div "Assist Homepage" at bounding box center [149, 93] width 105 height 15
type textarea "assistHomepage: Boolean!"
type textarea "x"
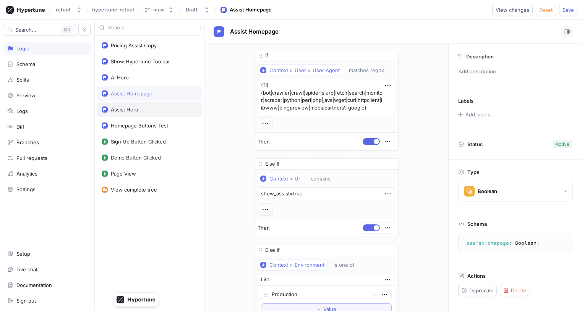
click at [144, 115] on div "Assist Hero" at bounding box center [149, 109] width 105 height 15
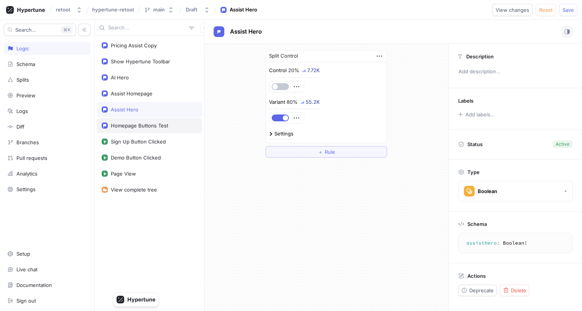
click at [145, 126] on div "Homepage Buttons Test" at bounding box center [139, 126] width 57 height 6
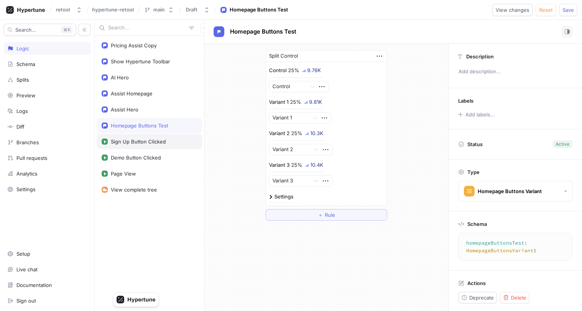
click at [148, 142] on div "Sign Up Button Clicked" at bounding box center [138, 142] width 55 height 6
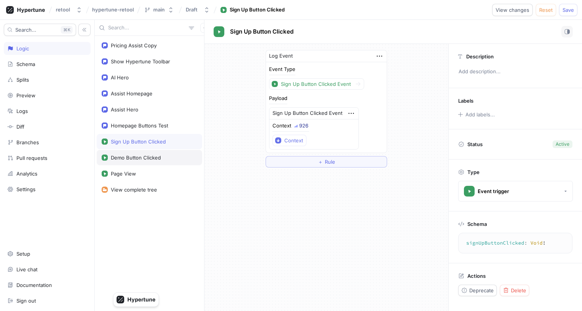
click at [148, 151] on div "Demo Button Clicked" at bounding box center [149, 157] width 105 height 15
click at [146, 173] on div "Page View" at bounding box center [150, 174] width 96 height 6
type textarea "pageView(pageView: PageView!): Void!"
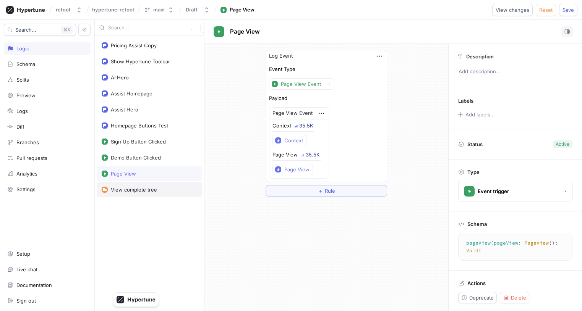
click at [146, 185] on div "View complete tree" at bounding box center [149, 189] width 105 height 15
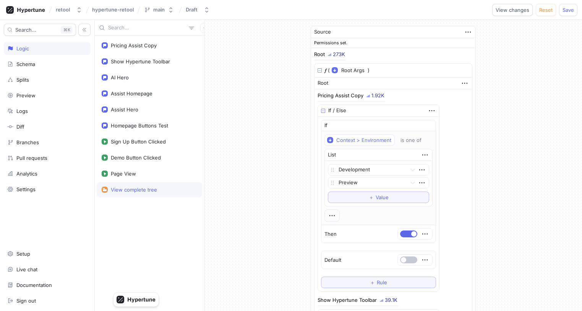
type textarea "x"
click at [145, 50] on div "Pricing Assist Copy" at bounding box center [149, 45] width 105 height 15
